Goal: Find specific page/section: Find specific page/section

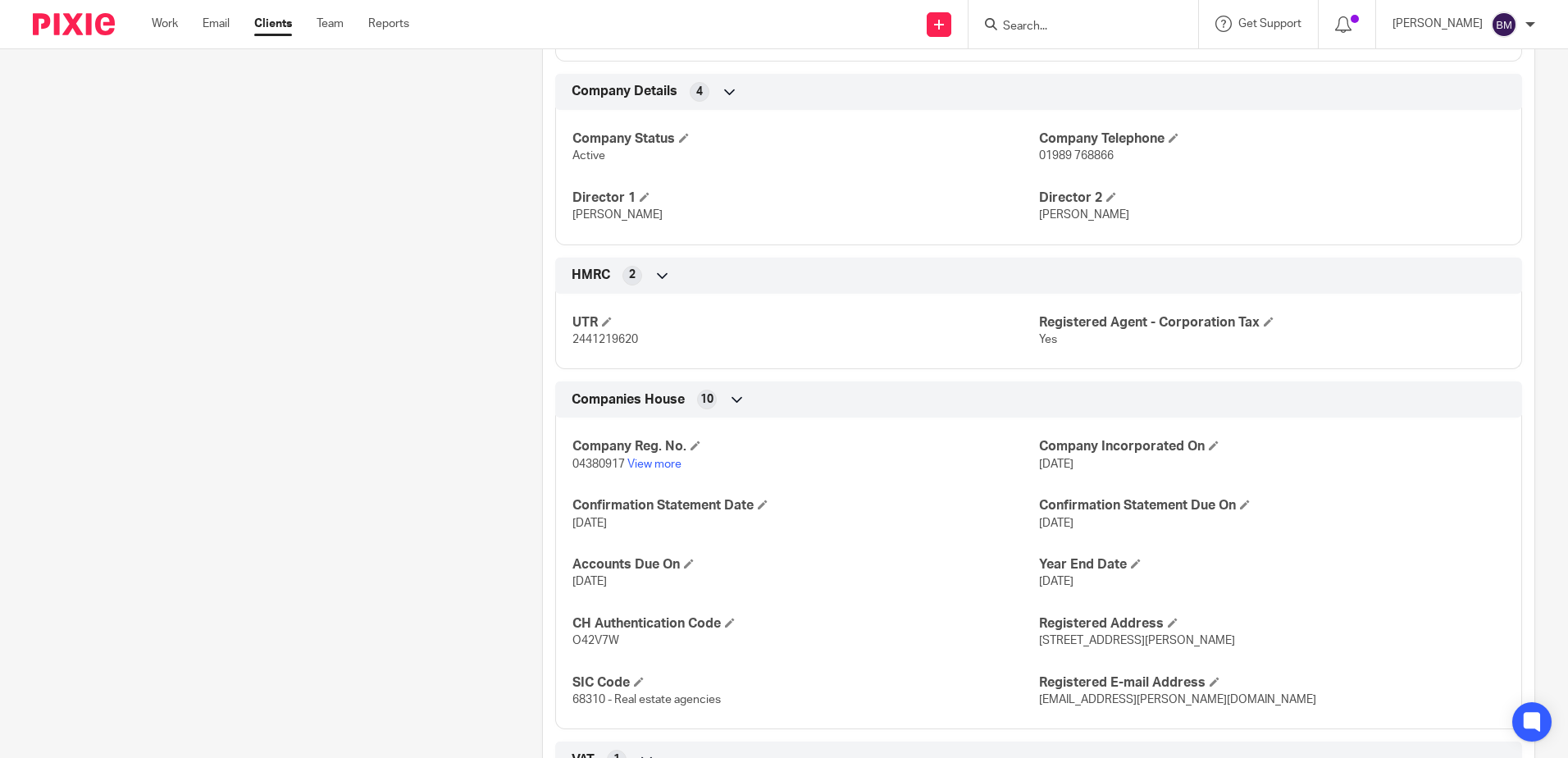
scroll to position [659, 0]
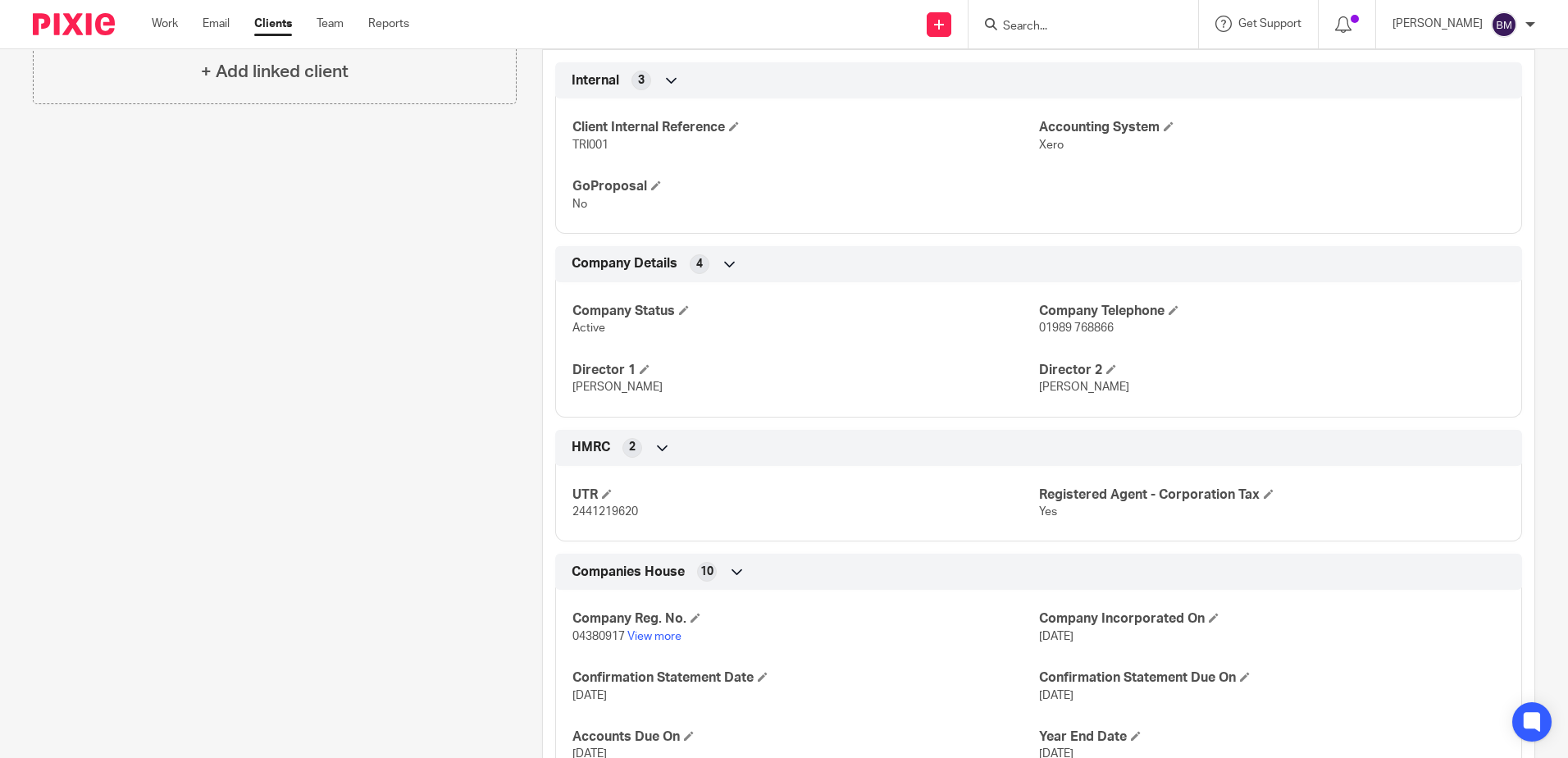
click at [1047, 26] on input "Search" at bounding box center [1076, 26] width 148 height 14
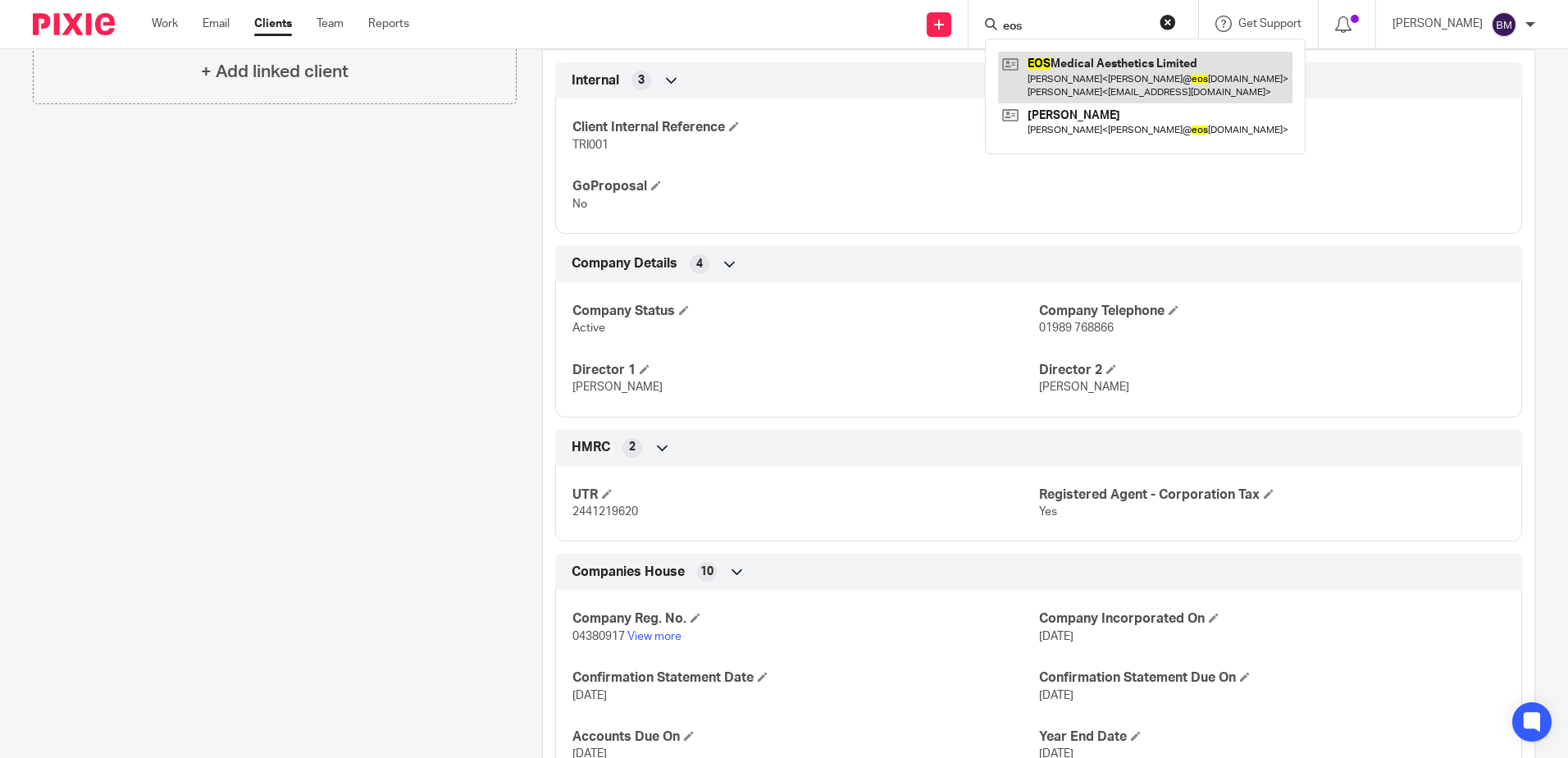
type input "eos"
click at [1111, 72] on link at bounding box center [1145, 77] width 294 height 51
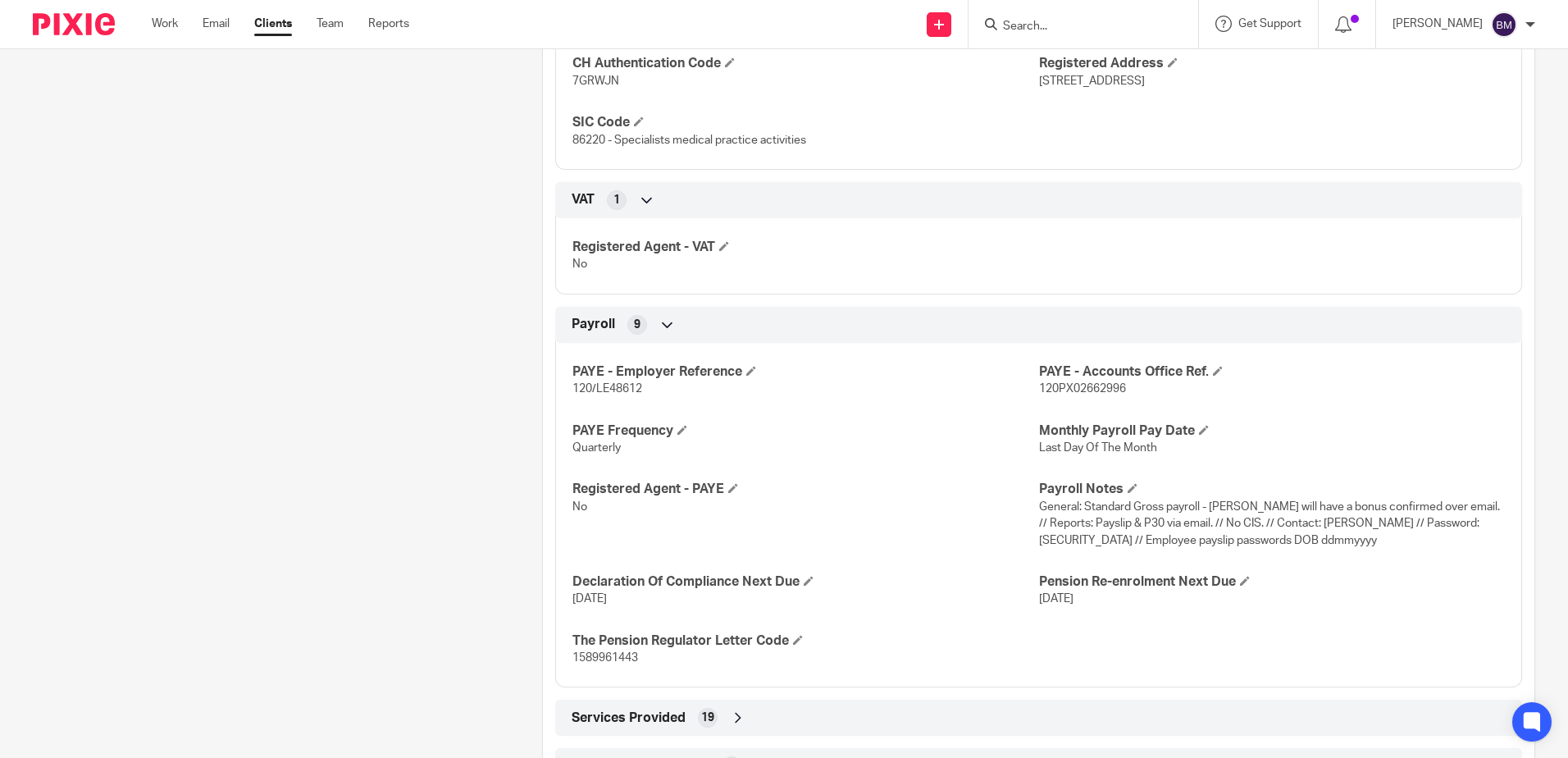
scroll to position [1559, 0]
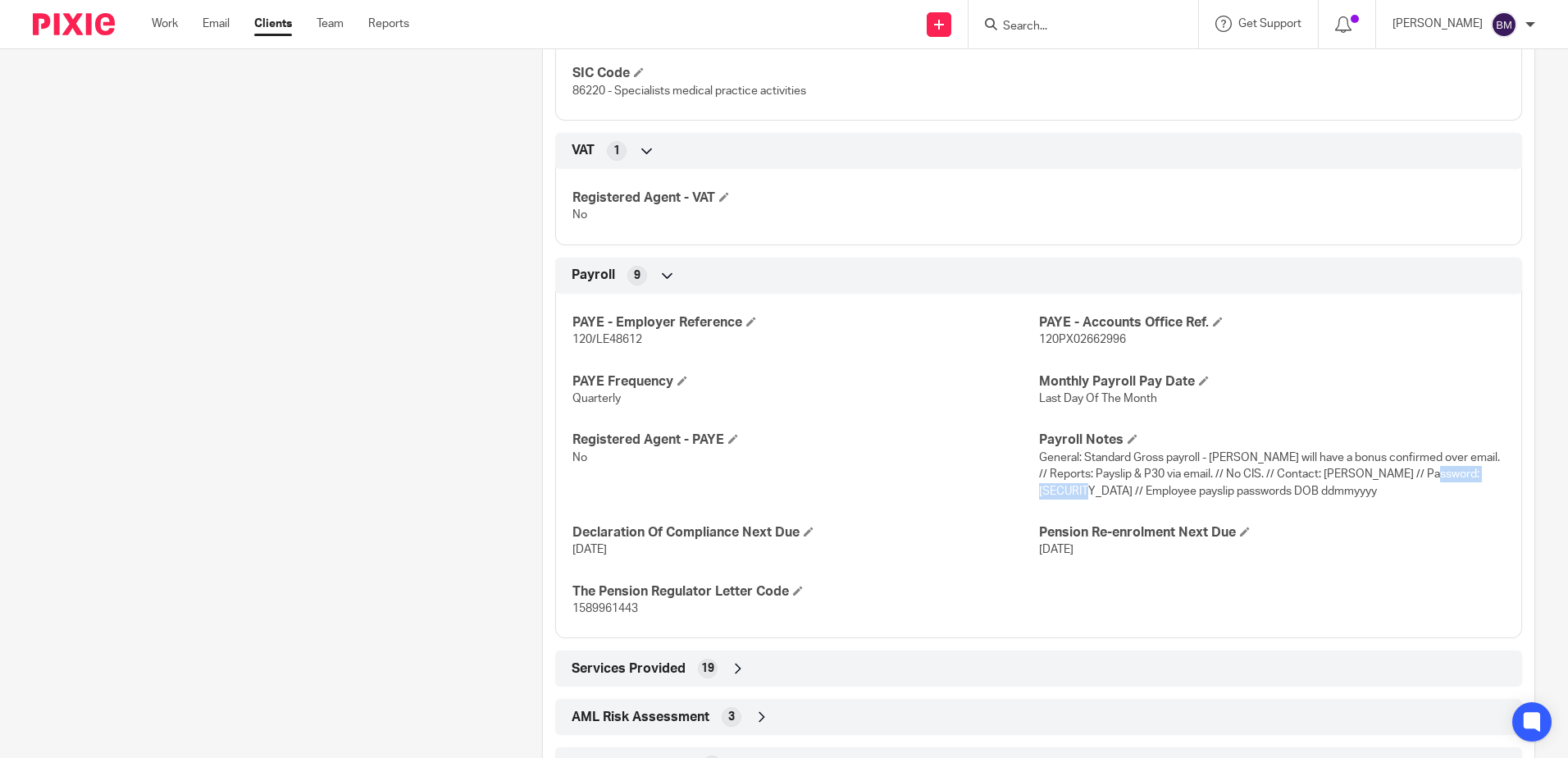
drag, startPoint x: 1463, startPoint y: 476, endPoint x: 1396, endPoint y: 474, distance: 67.0
click at [1396, 474] on span "General: Standard Gross payroll - [PERSON_NAME] will have a bonus confirmed ove…" at bounding box center [1270, 474] width 461 height 45
copy span "bh[PL[oH5* //"
